Goal: Task Accomplishment & Management: Complete application form

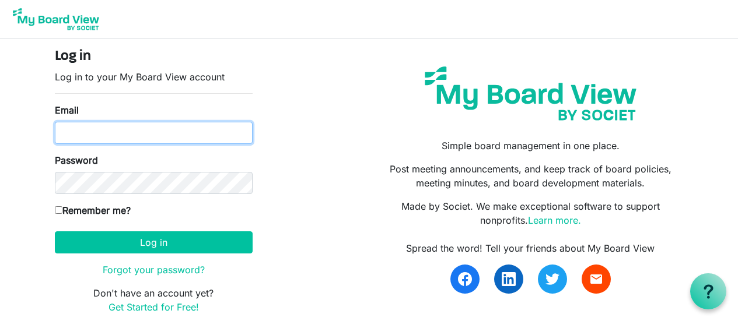
click at [164, 128] on input "Email" at bounding box center [154, 133] width 198 height 22
click at [159, 131] on input "trey" at bounding box center [154, 133] width 198 height 22
type input "trey@mogop.org"
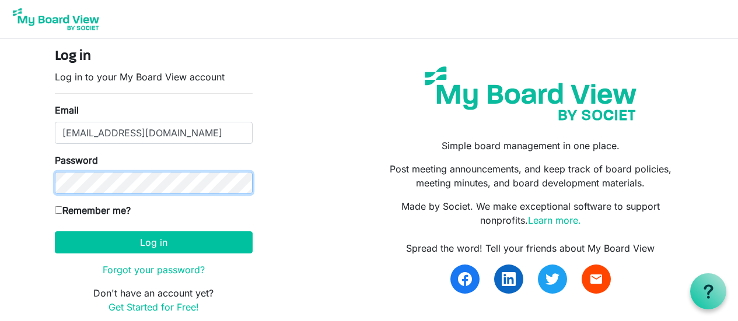
click at [55, 232] on button "Log in" at bounding box center [154, 243] width 198 height 22
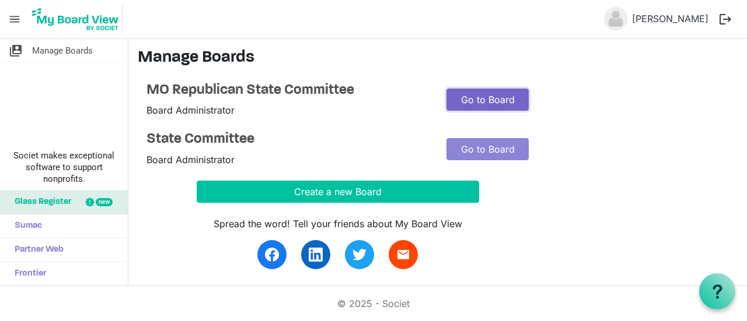
click at [475, 100] on link "Go to Board" at bounding box center [487, 100] width 82 height 22
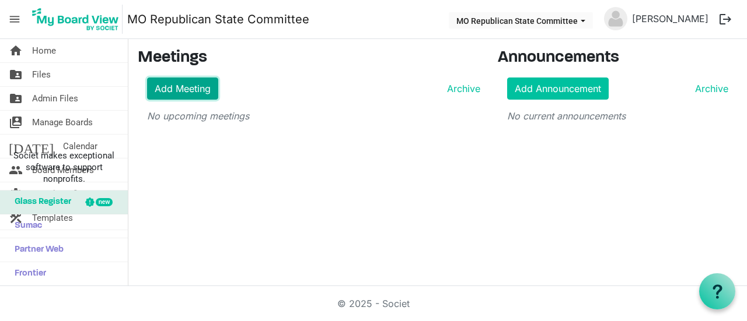
click at [197, 93] on link "Add Meeting" at bounding box center [182, 89] width 71 height 22
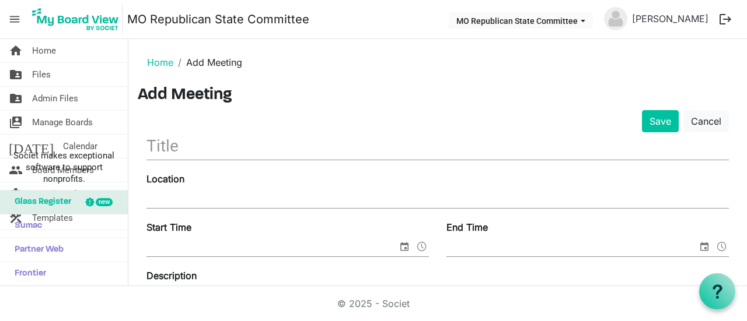
click at [292, 148] on input "text" at bounding box center [437, 145] width 582 height 27
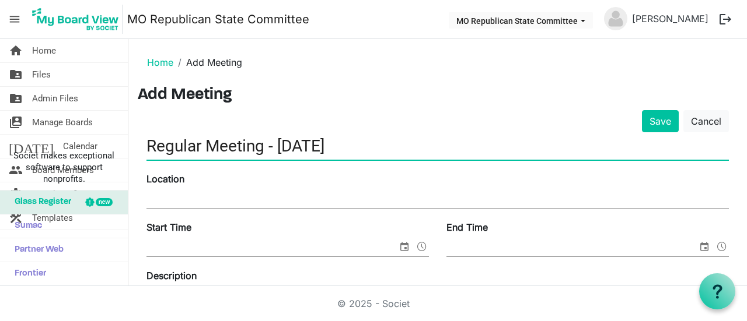
type input "Regular Meeting - Sept. 13, 2025"
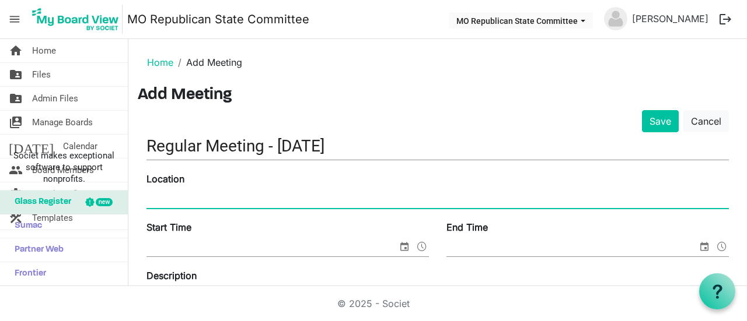
click at [259, 195] on input "Location" at bounding box center [437, 199] width 582 height 17
paste input "Capital West Christian Church, 1308 Fairgrounds Rd, Jefferson City, MO 65109"
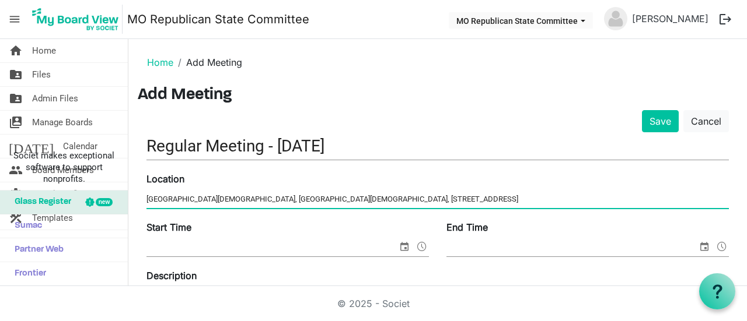
click at [251, 198] on input "Capital West Christian Church, Capital West Christian Church, 1308 Fairgrounds …" at bounding box center [437, 199] width 582 height 17
type input "Capital West Christian Church, 1308 Fairgrounds Rd, Jefferson City, MO 65109"
click at [265, 246] on input "Start Time" at bounding box center [271, 247] width 251 height 17
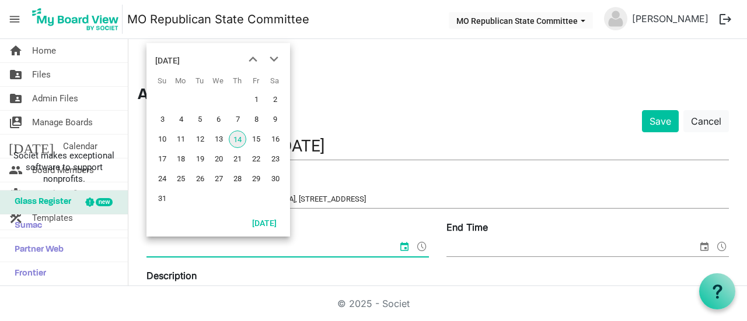
click at [235, 136] on span "14" at bounding box center [237, 139] width 17 height 17
type input "8/14/2025 12:00 AM"
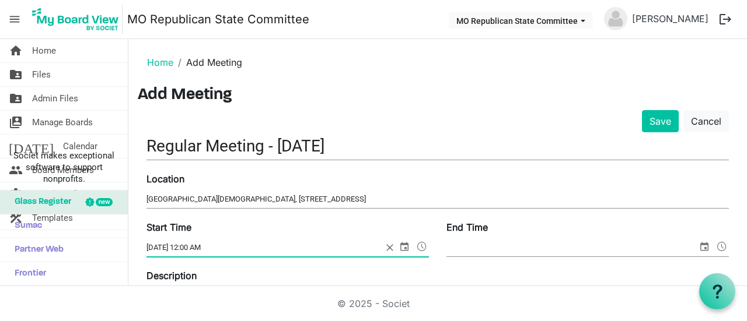
click at [244, 246] on input "8/14/2025 12:00 AM" at bounding box center [264, 247] width 236 height 17
click at [382, 247] on span "8/14/2025 12:00 AM" at bounding box center [287, 248] width 282 height 18
click at [382, 247] on input "8/14/2025 12:00 AM" at bounding box center [264, 247] width 236 height 17
click at [397, 246] on span "select" at bounding box center [404, 246] width 14 height 15
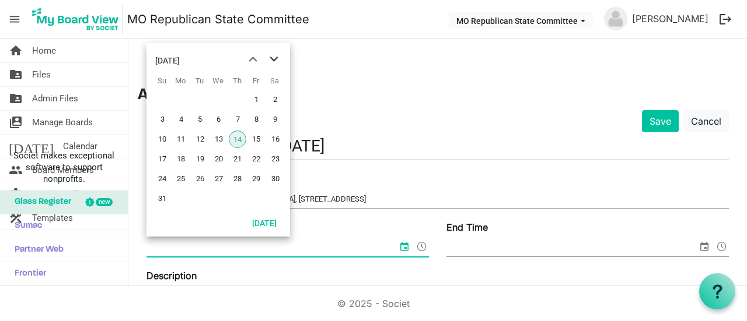
click at [276, 64] on span "next month" at bounding box center [274, 59] width 20 height 21
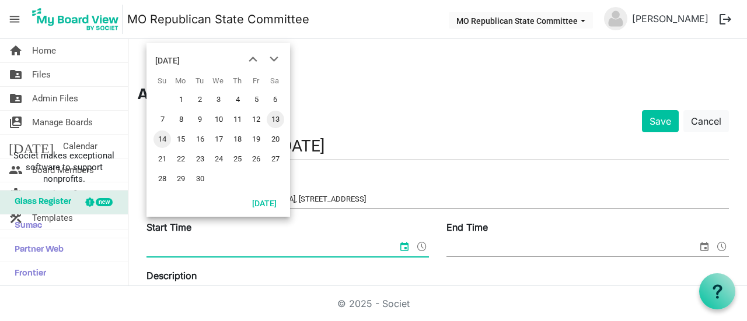
click at [275, 123] on span "13" at bounding box center [275, 119] width 17 height 17
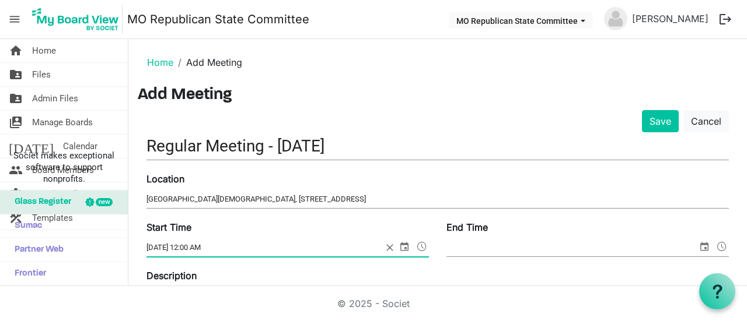
click at [415, 240] on span at bounding box center [422, 246] width 14 height 15
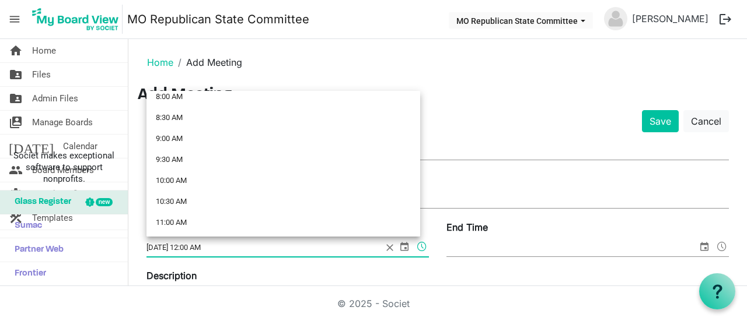
scroll to position [345, 0]
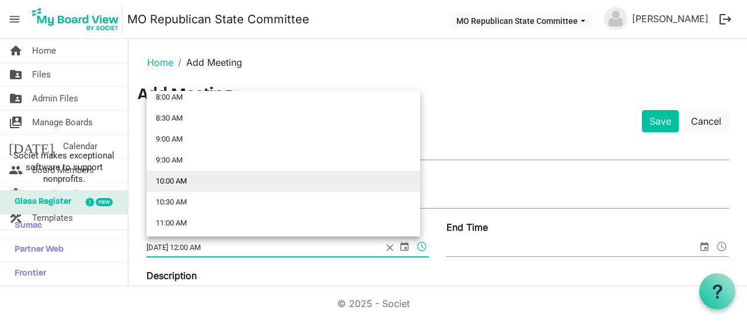
click at [234, 178] on li "10:00 AM" at bounding box center [283, 181] width 274 height 21
type input "9/13/2025 10:00 AM"
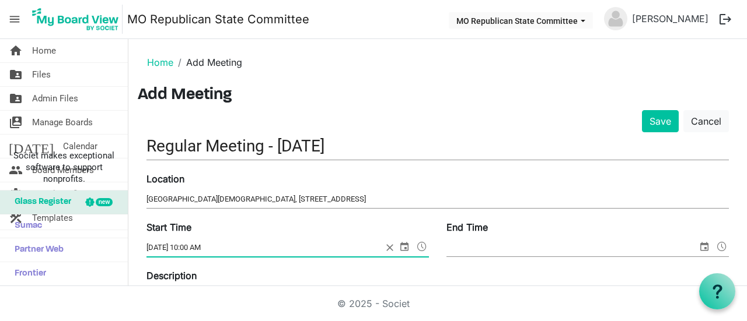
click at [519, 247] on input "End Time" at bounding box center [571, 247] width 251 height 17
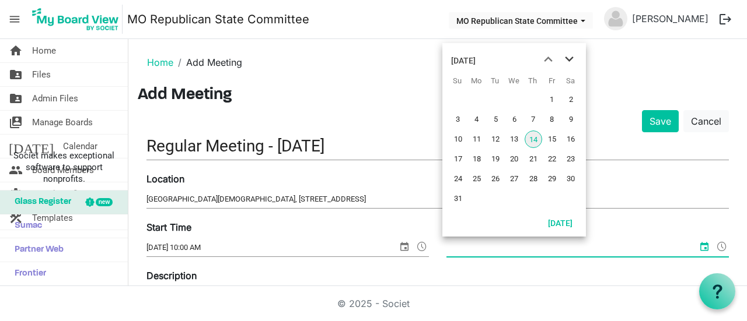
click at [574, 61] on span "next month" at bounding box center [569, 59] width 20 height 21
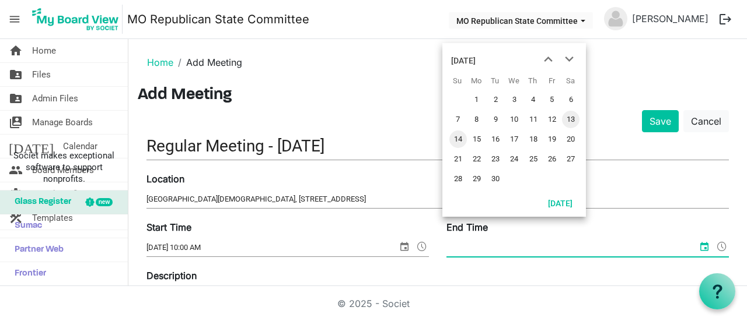
click at [569, 117] on span "13" at bounding box center [570, 119] width 17 height 17
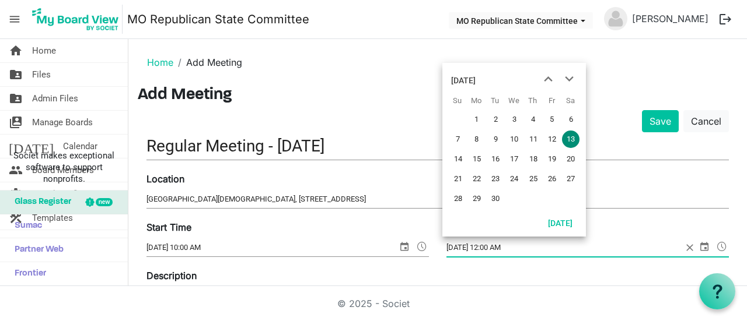
click at [699, 245] on span "select" at bounding box center [704, 246] width 14 height 15
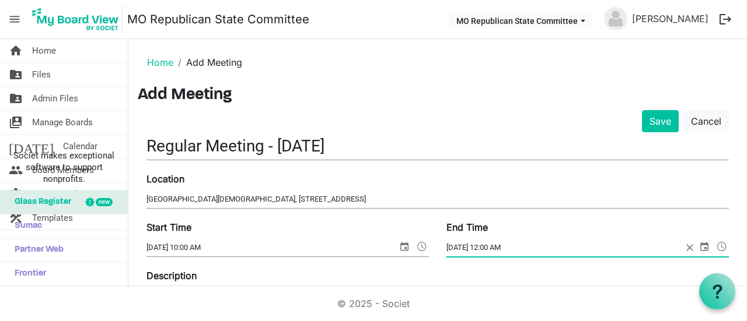
click at [715, 243] on span at bounding box center [722, 246] width 14 height 15
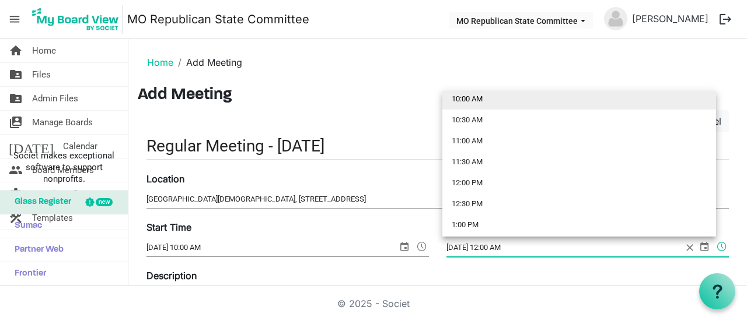
scroll to position [429, 0]
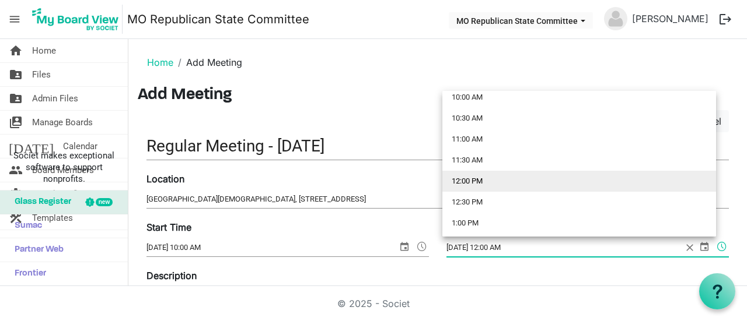
click at [516, 182] on li "12:00 PM" at bounding box center [579, 181] width 274 height 21
type input "9/13/2025 12:00 PM"
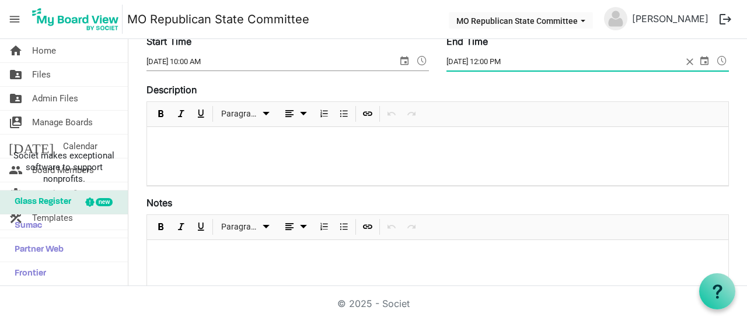
scroll to position [186, 0]
click at [260, 171] on div at bounding box center [437, 156] width 581 height 58
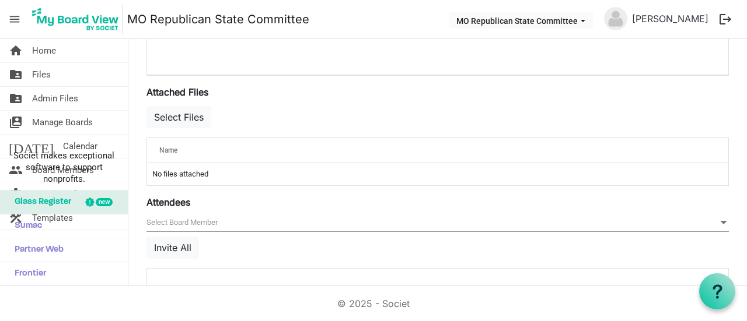
scroll to position [409, 0]
click at [180, 176] on td "No files attached" at bounding box center [437, 175] width 581 height 22
click at [183, 121] on button "Select Files" at bounding box center [178, 118] width 65 height 22
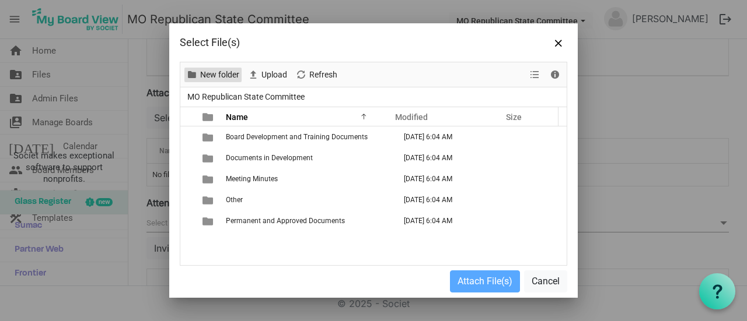
click at [221, 68] on span "New folder" at bounding box center [219, 75] width 41 height 15
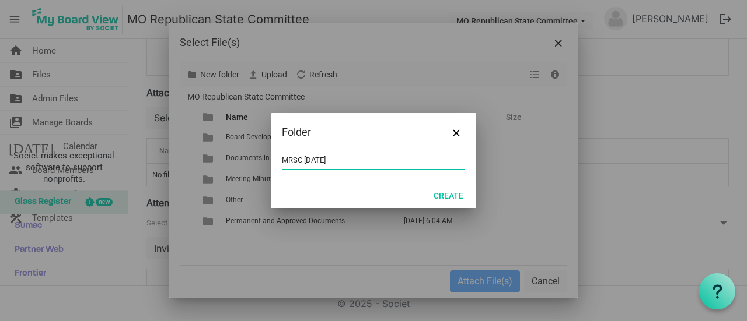
type input "MRSC 13 SEP 2025"
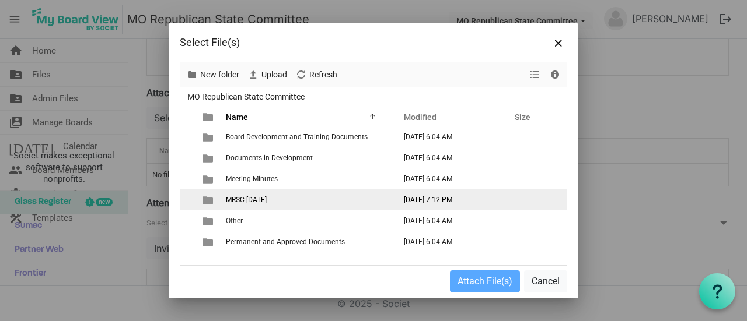
click at [267, 202] on span "MRSC 13 SEP 2025" at bounding box center [246, 200] width 41 height 8
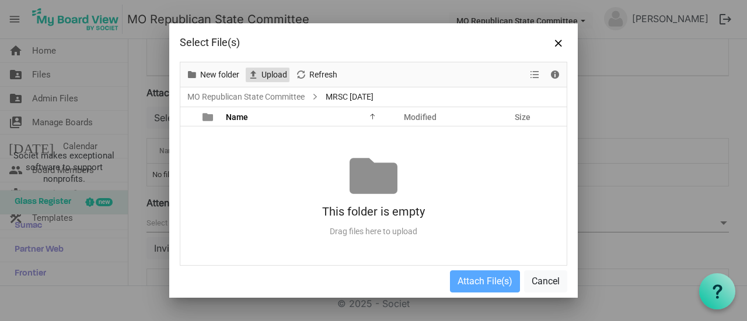
click at [271, 76] on span "Upload" at bounding box center [274, 75] width 28 height 15
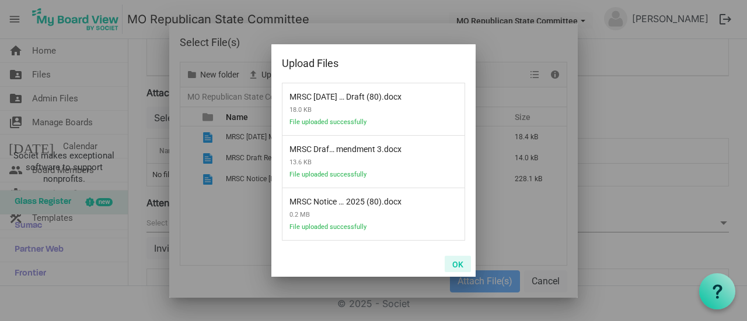
click at [461, 267] on button "OK" at bounding box center [457, 264] width 26 height 16
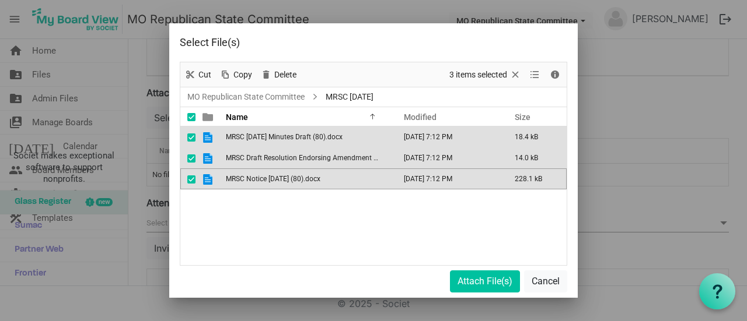
click at [192, 156] on span "checkbox" at bounding box center [191, 159] width 8 height 8
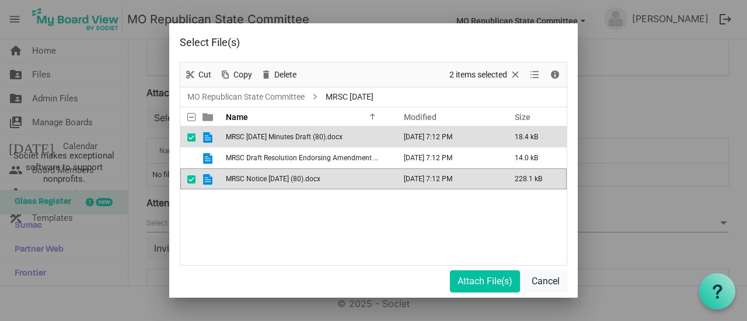
click at [190, 140] on span "checkbox" at bounding box center [191, 138] width 8 height 8
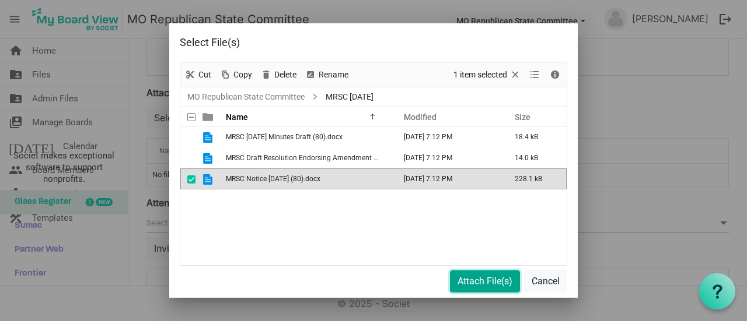
click at [458, 281] on button "Attach File(s)" at bounding box center [485, 282] width 70 height 22
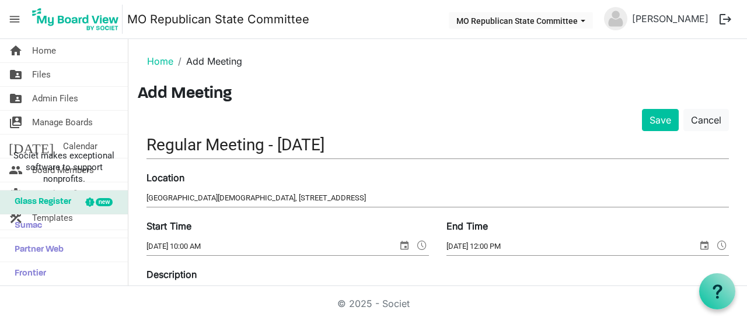
scroll to position [0, 0]
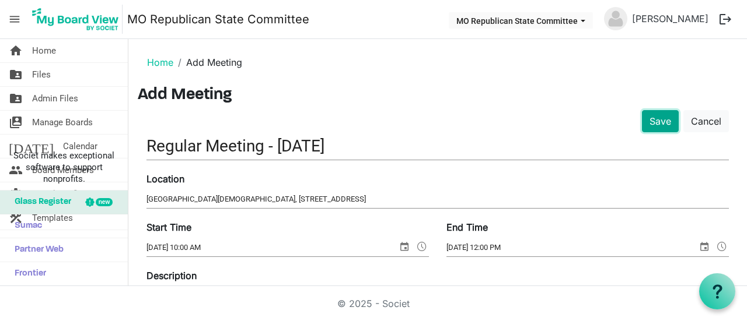
click at [642, 120] on button "Save" at bounding box center [660, 121] width 37 height 22
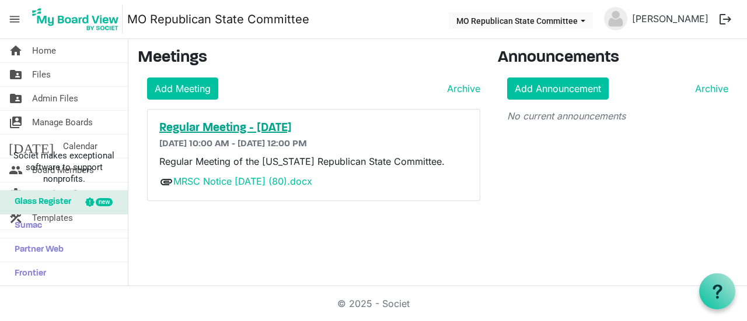
click at [264, 127] on h5 "Regular Meeting - [DATE]" at bounding box center [313, 128] width 309 height 14
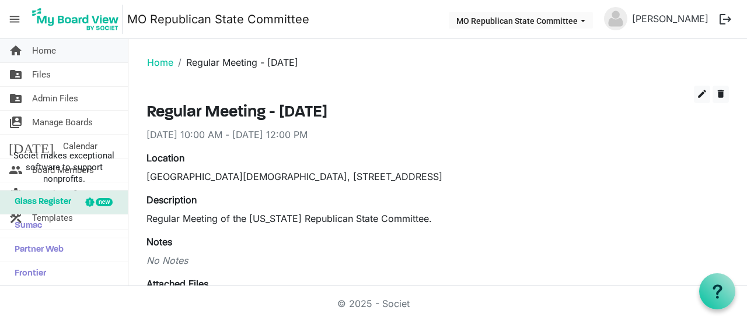
click at [70, 56] on link "home Home" at bounding box center [64, 50] width 128 height 23
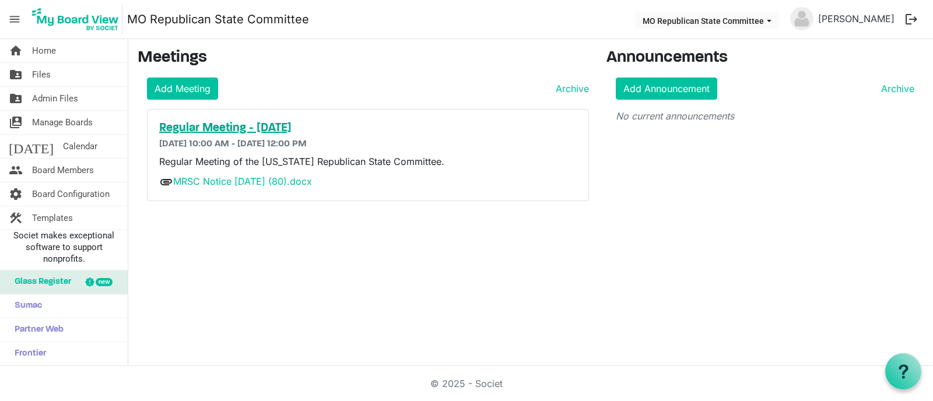
click at [316, 124] on h5 "Regular Meeting - [DATE]" at bounding box center [368, 128] width 418 height 14
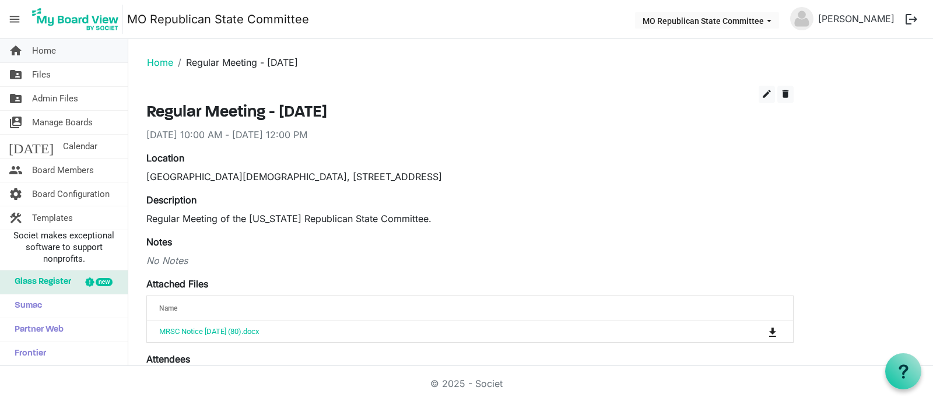
click at [65, 48] on link "home Home" at bounding box center [64, 50] width 128 height 23
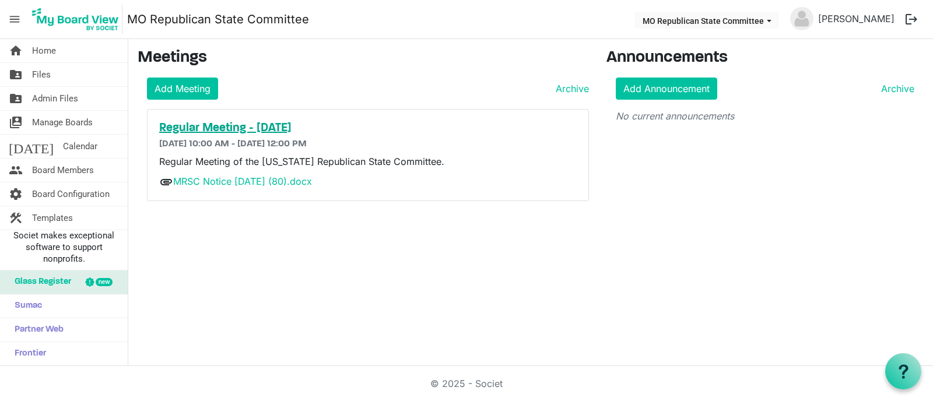
click at [298, 129] on h5 "Regular Meeting - [DATE]" at bounding box center [368, 128] width 418 height 14
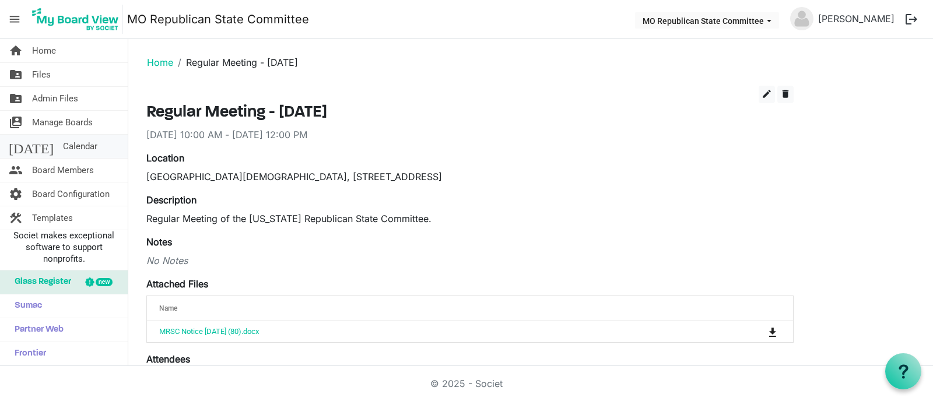
click at [79, 142] on link "today Calendar" at bounding box center [64, 146] width 128 height 23
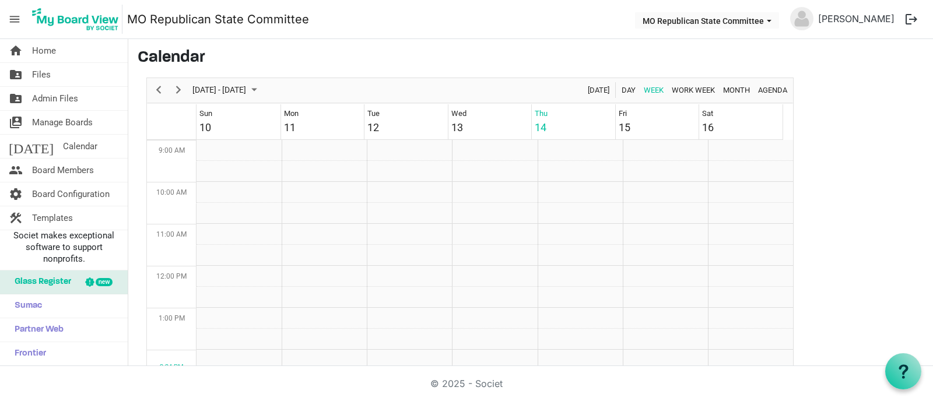
scroll to position [377, 0]
click at [247, 89] on span "August 10 - 16, 2025" at bounding box center [219, 90] width 56 height 15
click at [318, 120] on span "next month" at bounding box center [315, 119] width 20 height 21
click at [311, 182] on span "13" at bounding box center [316, 179] width 17 height 17
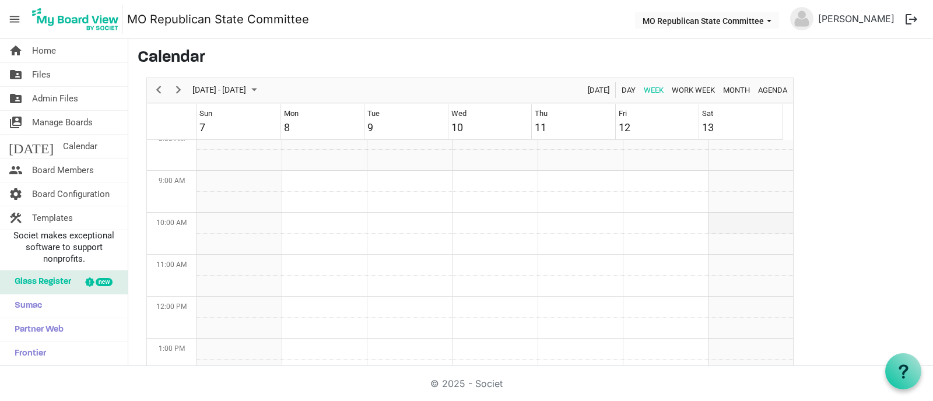
click at [719, 223] on td "Week of September 13, 2025" at bounding box center [750, 223] width 85 height 21
click at [631, 89] on span "Day" at bounding box center [629, 90] width 16 height 15
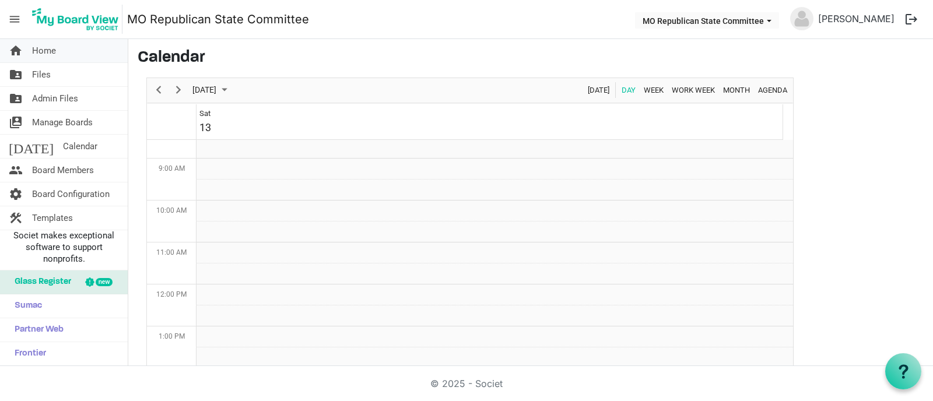
click at [64, 44] on link "home Home" at bounding box center [64, 50] width 128 height 23
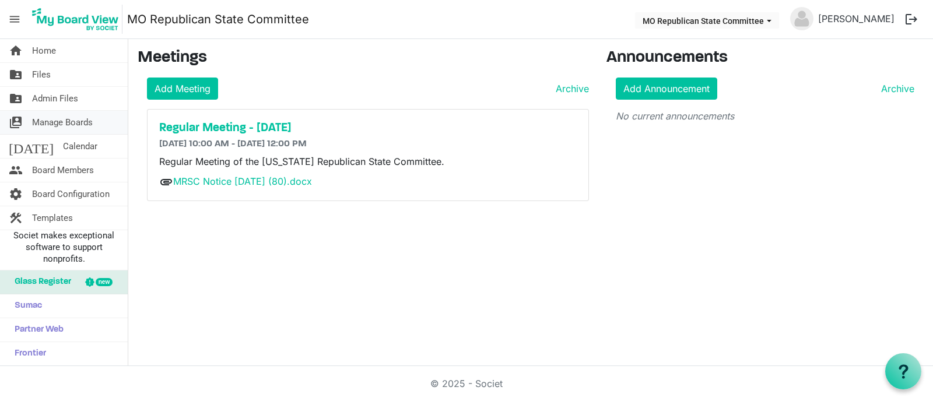
click at [79, 127] on span "Manage Boards" at bounding box center [62, 122] width 61 height 23
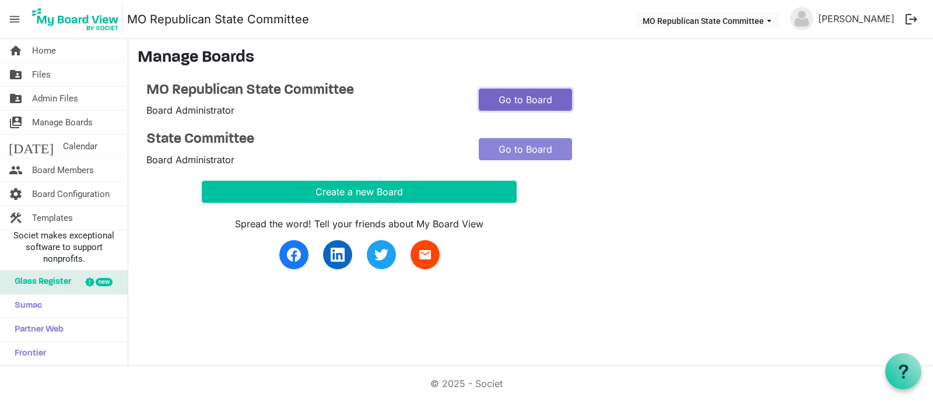
click at [545, 96] on link "Go to Board" at bounding box center [525, 100] width 93 height 22
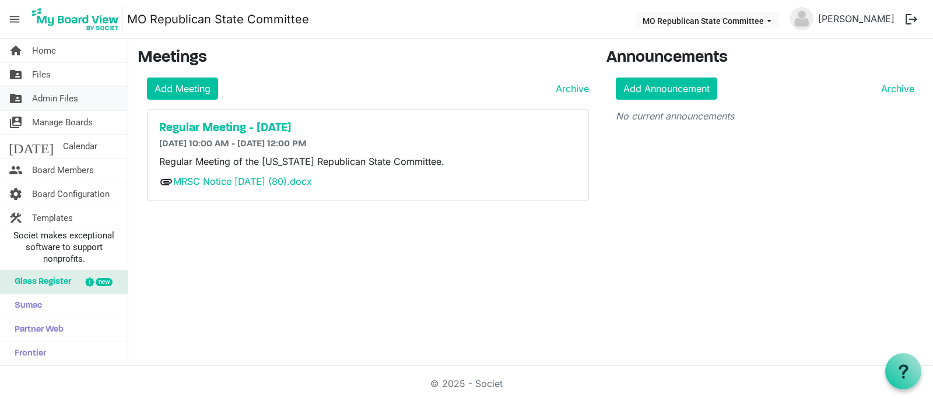
click at [87, 96] on link "folder_shared Admin Files" at bounding box center [64, 98] width 128 height 23
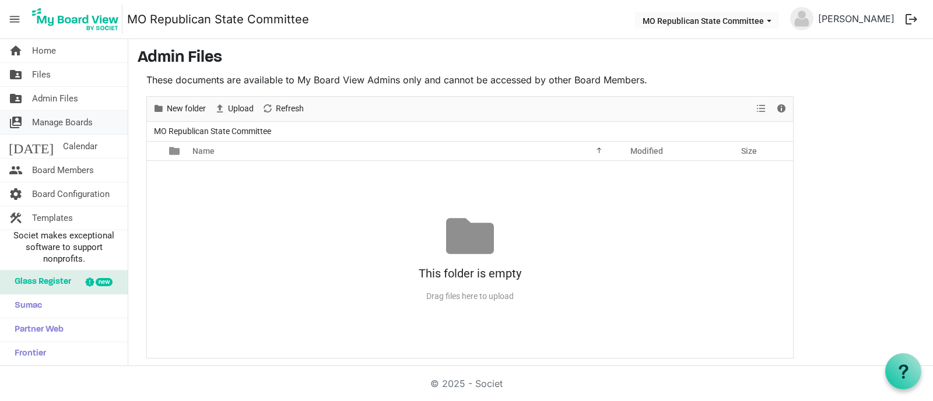
click at [71, 124] on span "Manage Boards" at bounding box center [62, 122] width 61 height 23
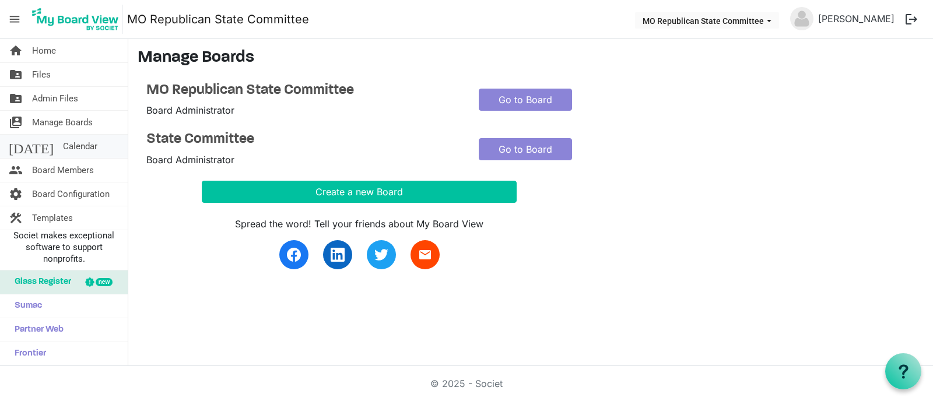
click at [73, 146] on link "today Calendar" at bounding box center [64, 146] width 128 height 23
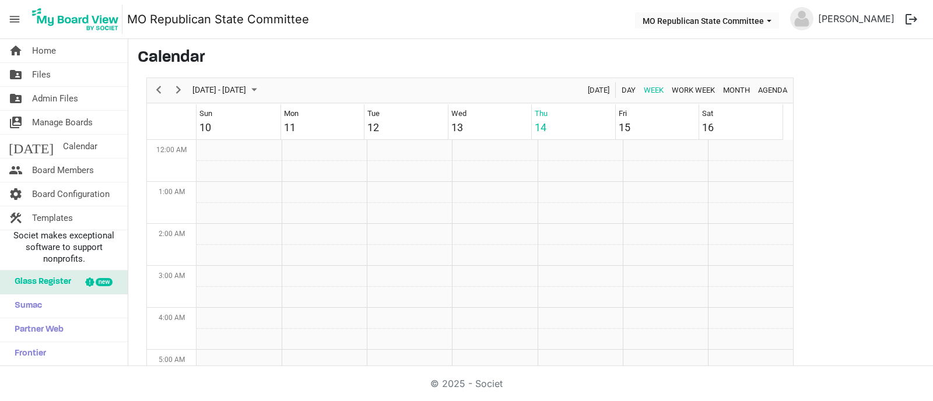
scroll to position [377, 0]
click at [80, 195] on span "Board Configuration" at bounding box center [71, 194] width 78 height 23
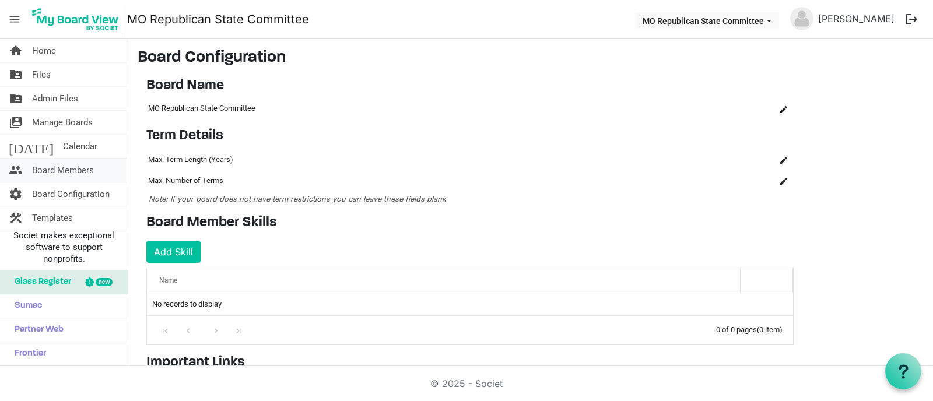
click at [90, 173] on span "Board Members" at bounding box center [63, 170] width 62 height 23
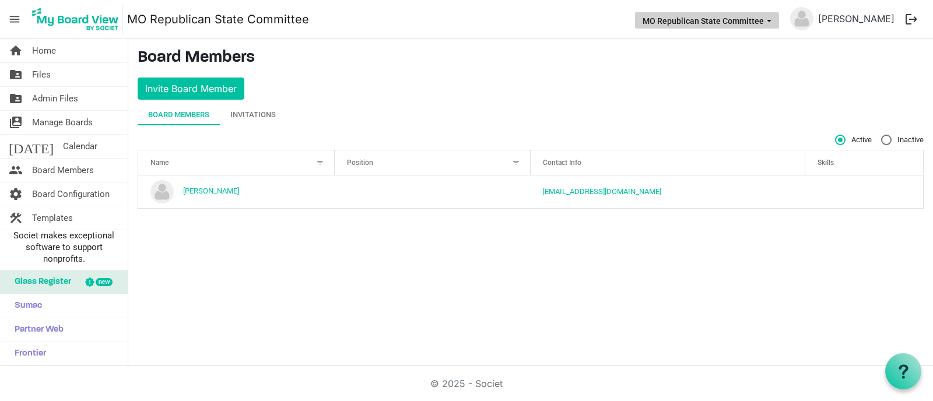
click at [775, 22] on span "MO Republican State Committee dropdownbutton" at bounding box center [769, 21] width 10 height 5
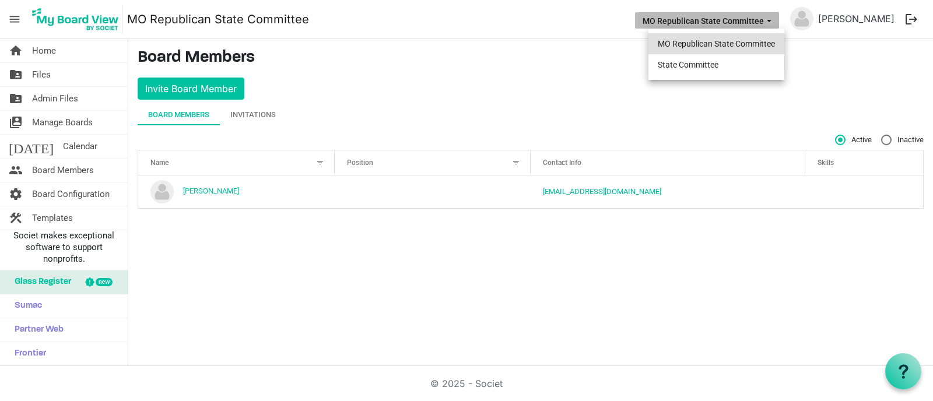
click at [750, 37] on li "MO Republican State Committee" at bounding box center [717, 43] width 136 height 21
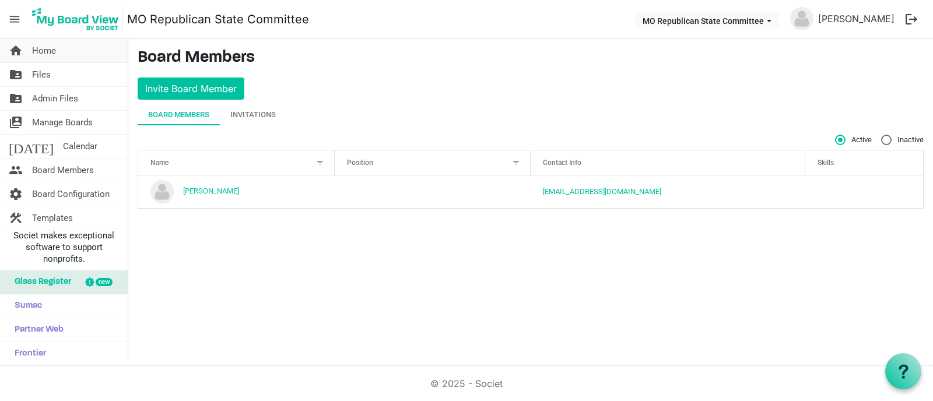
click at [94, 44] on link "home Home" at bounding box center [64, 50] width 128 height 23
